Goal: Entertainment & Leisure: Consume media (video, audio)

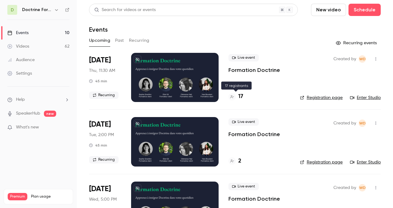
click at [239, 95] on h4 "17" at bounding box center [240, 97] width 5 height 8
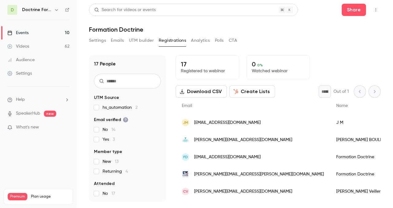
click at [45, 10] on h6 "Doctrine Formation Corporate" at bounding box center [37, 10] width 30 height 6
click at [98, 41] on button "Settings" at bounding box center [97, 41] width 17 height 10
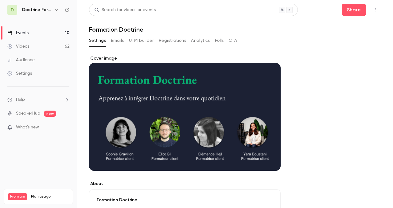
click at [50, 31] on link "Events 10" at bounding box center [38, 33] width 77 height 14
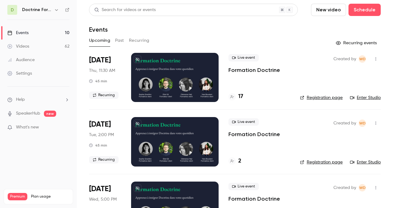
click at [125, 40] on div "Upcoming Past Recurring" at bounding box center [235, 41] width 292 height 10
click at [117, 40] on button "Past" at bounding box center [119, 41] width 9 height 10
click at [167, 144] on div at bounding box center [175, 141] width 88 height 49
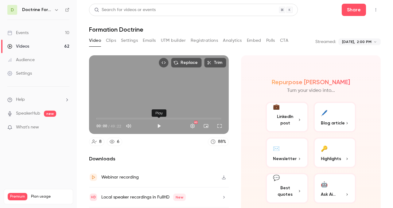
click at [158, 125] on button "Play" at bounding box center [159, 126] width 12 height 12
click at [191, 125] on button "Settings" at bounding box center [193, 126] width 12 height 12
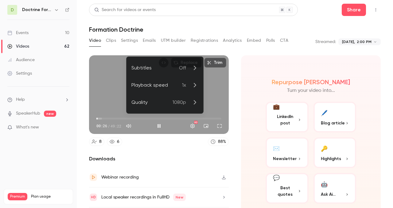
click at [159, 89] on li "Playback speed 1x" at bounding box center [165, 85] width 77 height 17
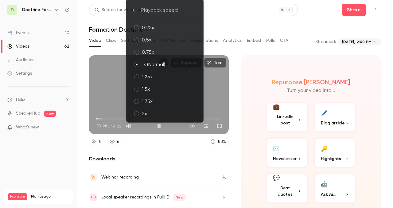
click at [152, 112] on div "2x" at bounding box center [170, 113] width 57 height 7
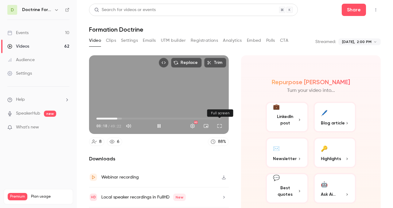
click at [221, 126] on button "Full screen" at bounding box center [220, 126] width 12 height 12
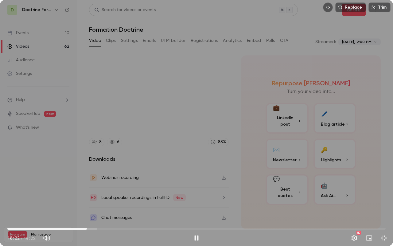
click at [87, 208] on span "10:22" at bounding box center [87, 228] width 2 height 2
click at [93, 208] on span "11:06" at bounding box center [196, 228] width 379 height 10
click at [96, 208] on span "11:34" at bounding box center [196, 228] width 379 height 10
click at [101, 208] on span "12:08" at bounding box center [196, 228] width 379 height 10
click at [107, 208] on span "12:10" at bounding box center [196, 228] width 379 height 10
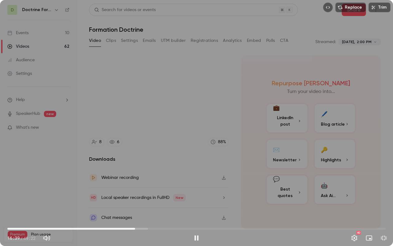
click at [139, 208] on span "16:39" at bounding box center [196, 228] width 379 height 10
click at [156, 208] on span "17:11" at bounding box center [196, 228] width 379 height 10
click at [168, 208] on span "19:19" at bounding box center [196, 228] width 379 height 10
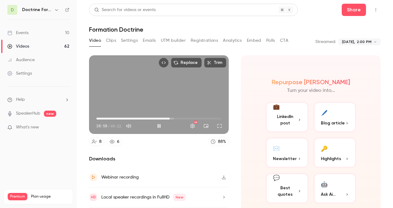
click at [169, 119] on span "28:58" at bounding box center [170, 119] width 2 height 2
click at [167, 118] on span "28:02" at bounding box center [168, 119] width 2 height 2
click at [168, 118] on span "28:23" at bounding box center [159, 119] width 125 height 10
click at [171, 118] on span "29:03" at bounding box center [170, 119] width 2 height 2
click at [173, 118] on span "29:58" at bounding box center [172, 119] width 2 height 2
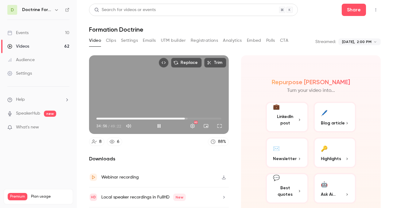
click at [185, 118] on span "34:56" at bounding box center [185, 119] width 2 height 2
click at [186, 118] on span "34:57" at bounding box center [185, 119] width 2 height 2
click at [189, 118] on span "36:38" at bounding box center [189, 119] width 2 height 2
click at [192, 118] on span "37:50" at bounding box center [192, 119] width 2 height 2
click at [191, 118] on span "37:14" at bounding box center [191, 119] width 2 height 2
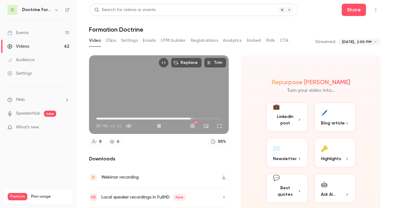
click at [190, 118] on span "37:15" at bounding box center [191, 119] width 2 height 2
click at [188, 118] on span "36:01" at bounding box center [188, 119] width 2 height 2
click at [186, 118] on span "35:25" at bounding box center [186, 119] width 2 height 2
click at [188, 118] on span "36:01" at bounding box center [188, 119] width 2 height 2
click at [189, 119] on span "36:11" at bounding box center [188, 119] width 2 height 2
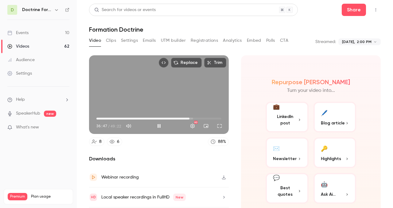
click at [191, 118] on span "36:47" at bounding box center [190, 119] width 2 height 2
click at [193, 119] on span "37:58" at bounding box center [193, 119] width 2 height 2
click at [140, 102] on div "Replace Trim 49:18 49:18 / 49:22 HD" at bounding box center [159, 94] width 140 height 79
type input "******"
click at [52, 12] on div "Doctrine Formation Corporate" at bounding box center [41, 9] width 38 height 7
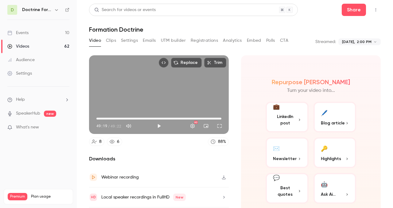
click at [52, 12] on div "Doctrine Formation Corporate" at bounding box center [41, 9] width 38 height 7
click at [53, 9] on div "Doctrine Formation Corporate" at bounding box center [41, 9] width 38 height 7
click at [59, 9] on button "button" at bounding box center [56, 9] width 7 height 7
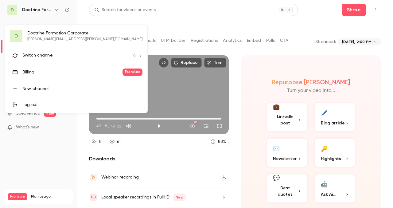
click at [55, 35] on div "D Doctrine Formation Corporate [EMAIL_ADDRESS][DOMAIN_NAME] Switch channel 6 Bi…" at bounding box center [76, 69] width 142 height 88
click at [76, 58] on div "Switch channel 6" at bounding box center [78, 55] width 113 height 6
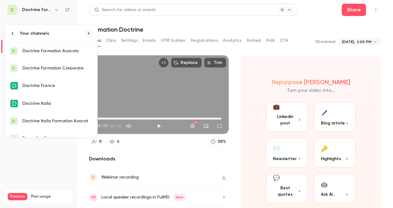
click at [80, 54] on div "Doctrine Formation Avocats" at bounding box center [57, 51] width 70 height 6
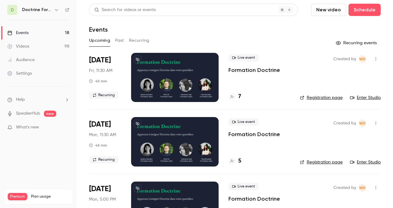
click at [119, 41] on button "Past" at bounding box center [119, 41] width 9 height 10
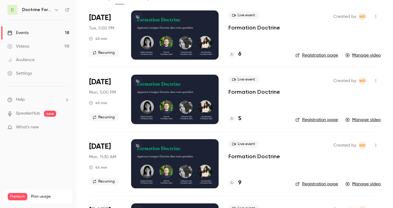
scroll to position [43, 0]
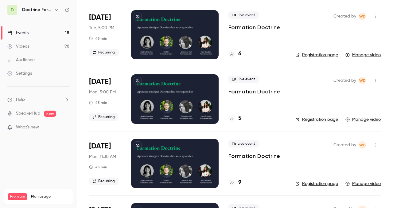
click at [166, 161] on div at bounding box center [175, 163] width 88 height 49
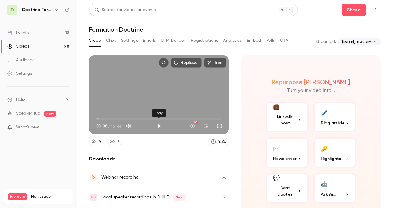
click at [159, 124] on button "Play" at bounding box center [159, 126] width 12 height 12
click at [106, 118] on span "03:40" at bounding box center [159, 119] width 125 height 10
click at [129, 119] on span "03:57" at bounding box center [159, 119] width 125 height 10
click at [154, 118] on span "21:28" at bounding box center [159, 119] width 125 height 10
click at [160, 126] on button "Pause" at bounding box center [159, 126] width 12 height 12
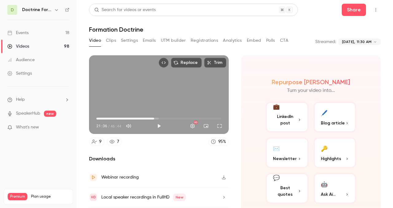
click at [56, 11] on icon "button" at bounding box center [56, 9] width 5 height 5
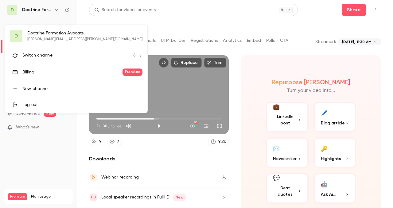
type input "******"
click at [49, 52] on span "Switch channel" at bounding box center [37, 55] width 31 height 6
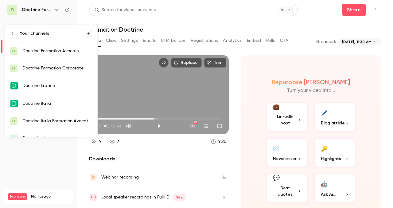
click at [57, 66] on div "Doctrine Formation Corporate" at bounding box center [57, 68] width 70 height 6
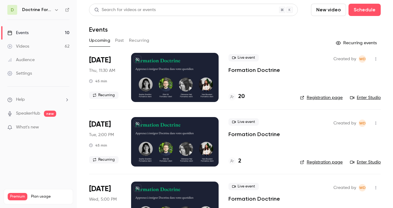
click at [366, 98] on link "Enter Studio" at bounding box center [365, 98] width 31 height 6
click at [370, 98] on link "Enter Studio" at bounding box center [365, 98] width 31 height 6
click at [373, 98] on link "Enter Studio" at bounding box center [365, 98] width 31 height 6
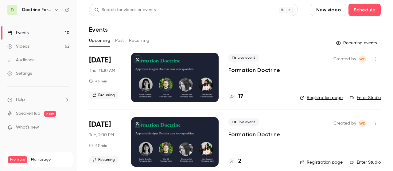
click at [160, 68] on div at bounding box center [175, 77] width 88 height 49
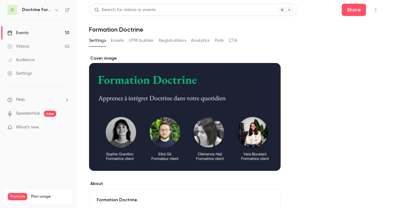
click at [158, 89] on div "Cover image" at bounding box center [185, 113] width 192 height 116
click at [0, 0] on input "Cover image" at bounding box center [0, 0] width 0 height 0
click at [40, 30] on link "Events 10" at bounding box center [38, 33] width 77 height 14
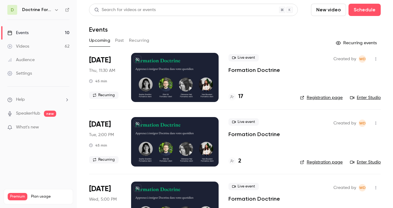
click at [369, 97] on link "Enter Studio" at bounding box center [365, 98] width 31 height 6
